Goal: Find specific page/section: Find specific page/section

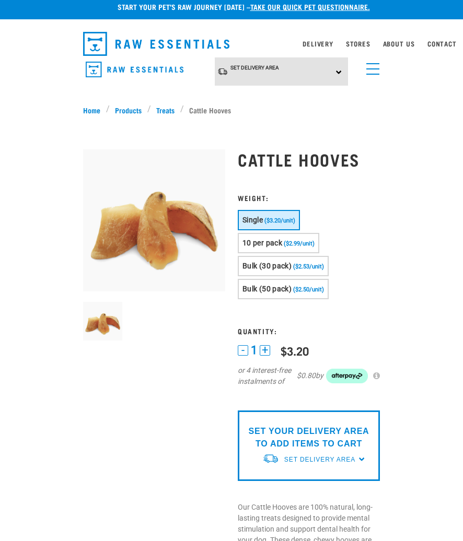
click at [368, 45] on link "Stores" at bounding box center [358, 44] width 25 height 4
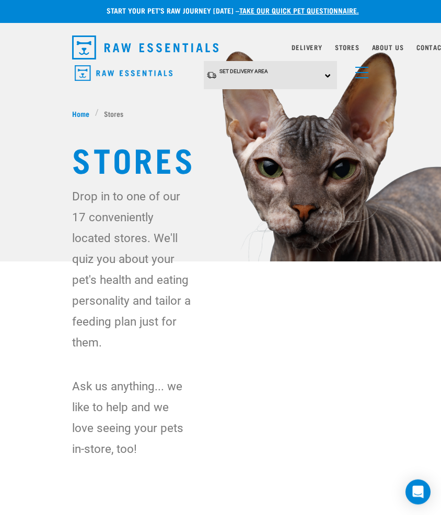
click at [323, 76] on div "Set Delivery Area North Island South Island" at bounding box center [271, 75] width 134 height 29
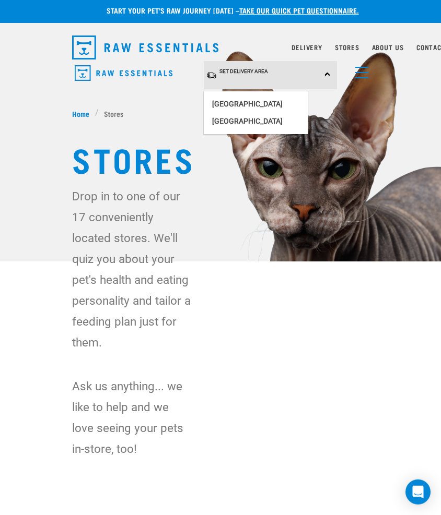
click at [274, 102] on link "[GEOGRAPHIC_DATA]" at bounding box center [256, 104] width 104 height 17
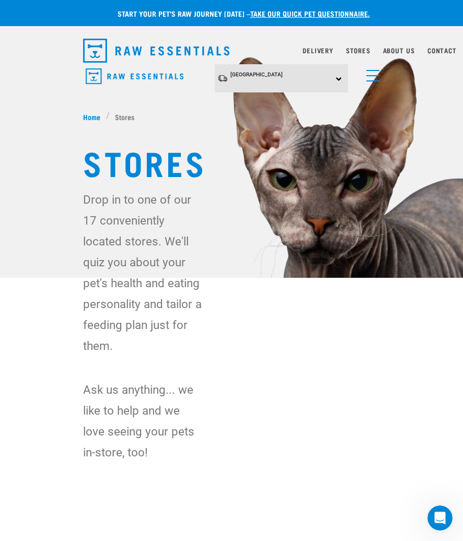
click at [96, 112] on span "Home" at bounding box center [91, 116] width 17 height 11
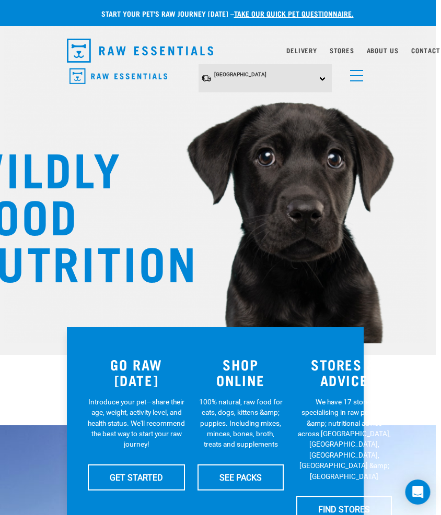
scroll to position [0, 9]
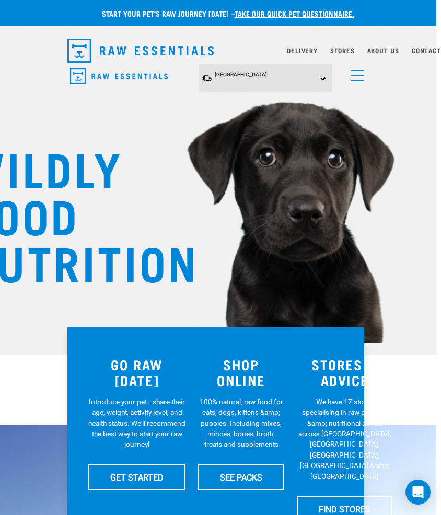
click at [350, 80] on span "menu" at bounding box center [356, 80] width 13 height 1
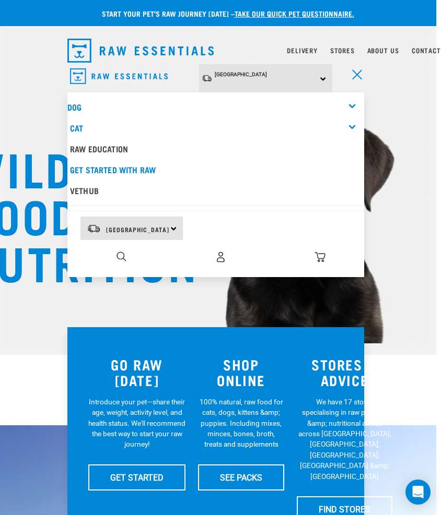
click at [82, 99] on div "Dog" at bounding box center [215, 107] width 297 height 21
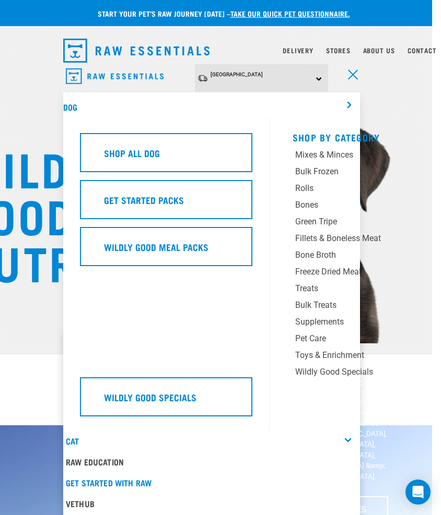
click at [314, 203] on div "Bones" at bounding box center [355, 205] width 120 height 13
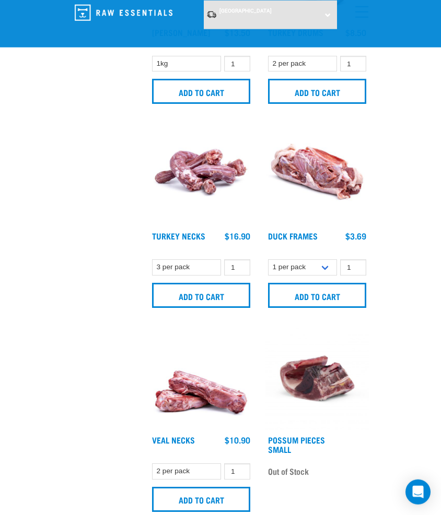
scroll to position [1523, 0]
